Goal: Find specific page/section: Find specific page/section

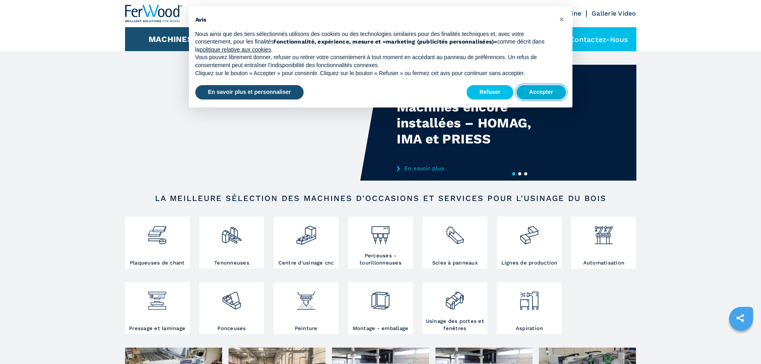
click at [541, 91] on button "Accepter" at bounding box center [541, 92] width 50 height 14
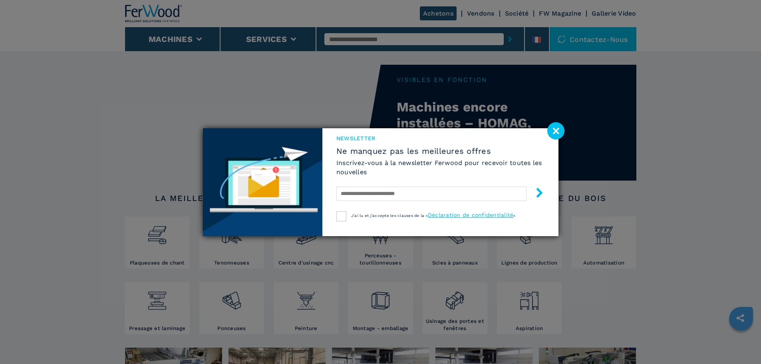
click at [556, 129] on image at bounding box center [555, 130] width 17 height 17
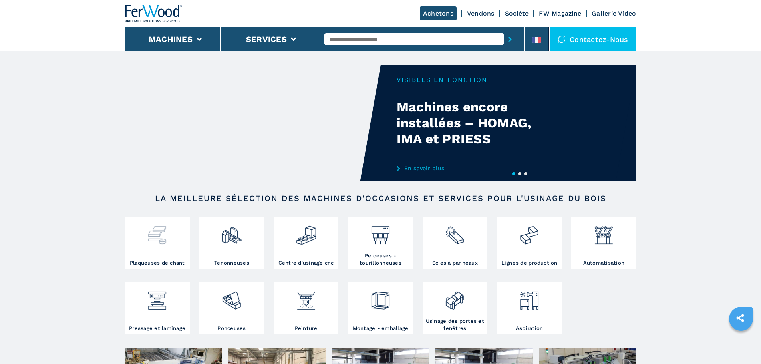
click at [148, 241] on img at bounding box center [157, 231] width 21 height 27
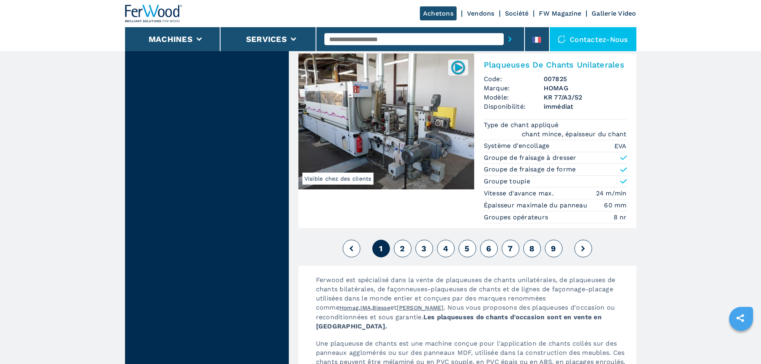
scroll to position [2077, 0]
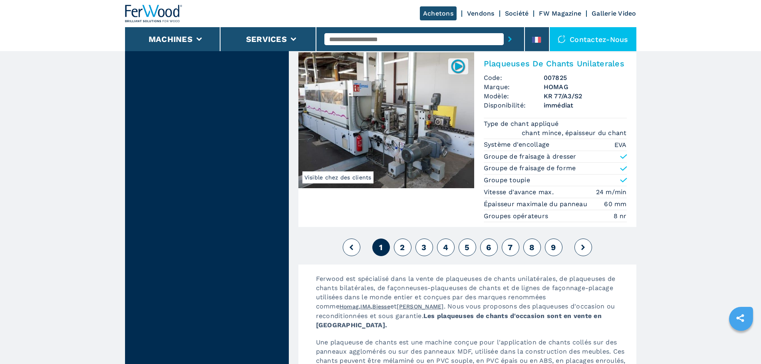
click at [395, 246] on button "2" at bounding box center [403, 247] width 18 height 18
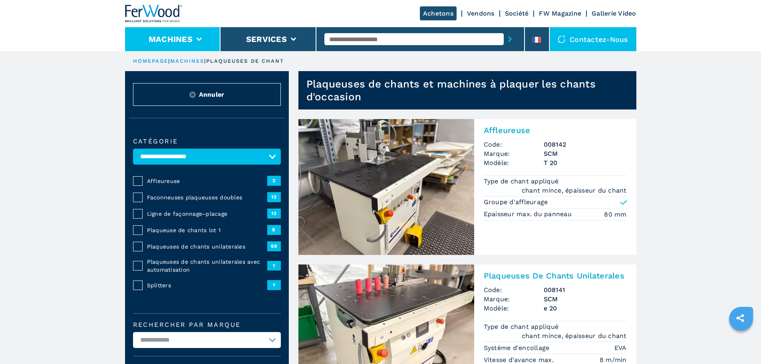
click at [187, 34] on li "Machines" at bounding box center [173, 39] width 96 height 24
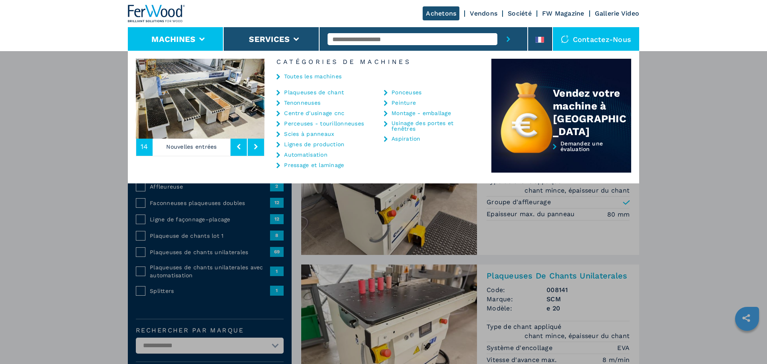
click at [308, 104] on link "Tenonneuses" at bounding box center [302, 103] width 36 height 6
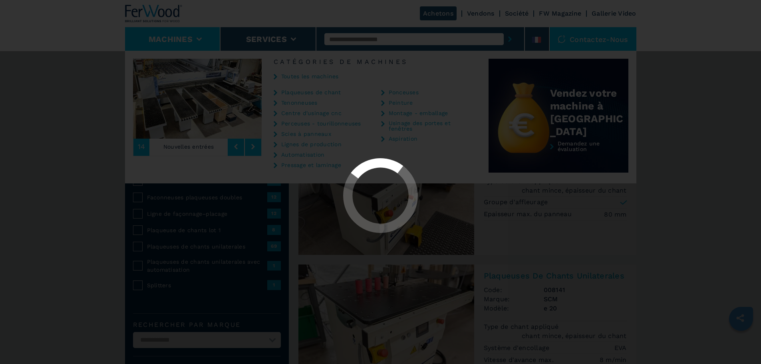
select select "**********"
